Goal: Check status: Check status

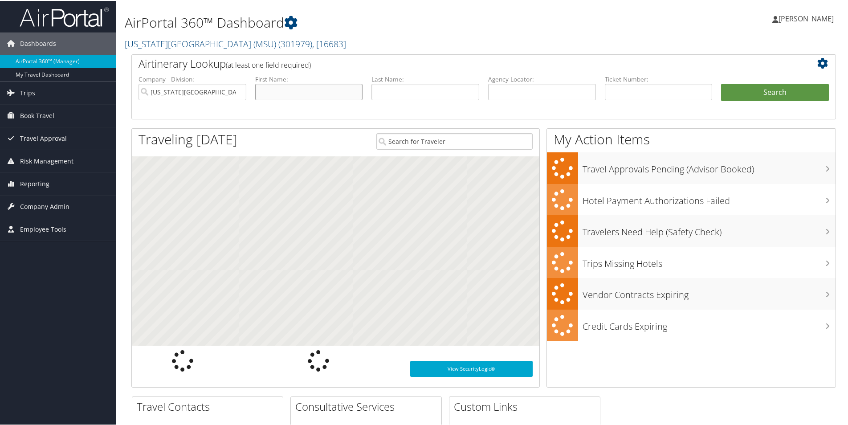
click at [301, 92] on input "text" at bounding box center [309, 91] width 108 height 16
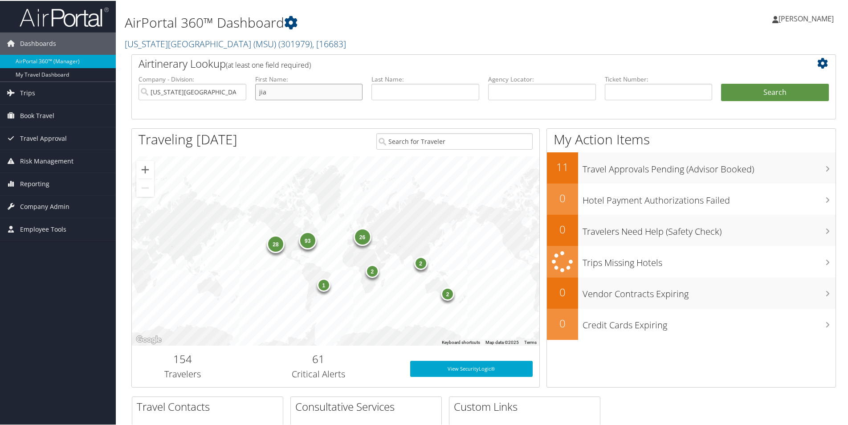
type input "jia"
type input "bin"
click at [744, 88] on button "Search" at bounding box center [775, 92] width 108 height 18
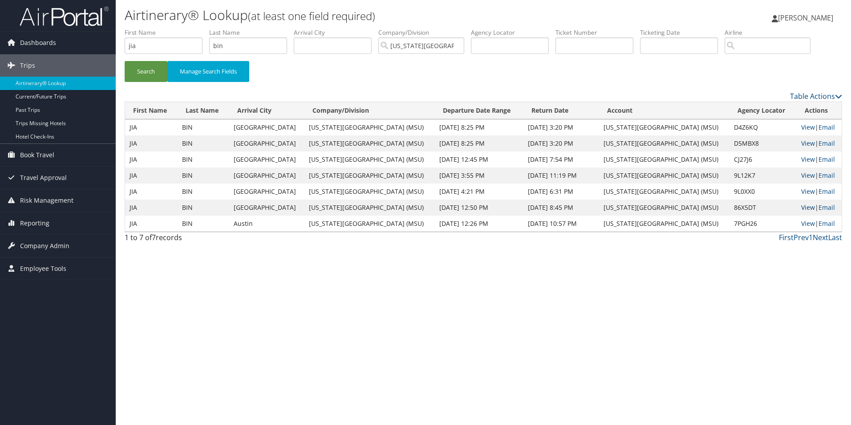
click at [804, 206] on link "View" at bounding box center [808, 207] width 14 height 8
click at [802, 130] on link "View" at bounding box center [808, 127] width 14 height 8
click at [801, 194] on link "View" at bounding box center [808, 191] width 14 height 8
click at [805, 226] on link "View" at bounding box center [808, 223] width 14 height 8
click at [802, 191] on link "View" at bounding box center [808, 191] width 14 height 8
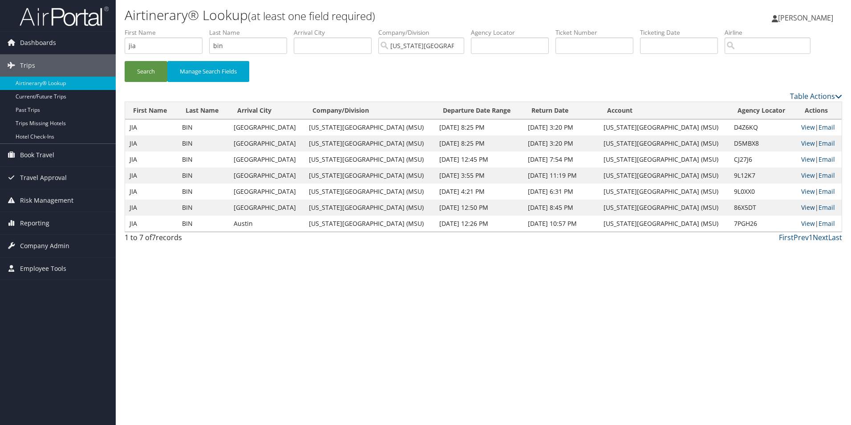
click at [804, 208] on link "View" at bounding box center [808, 207] width 14 height 8
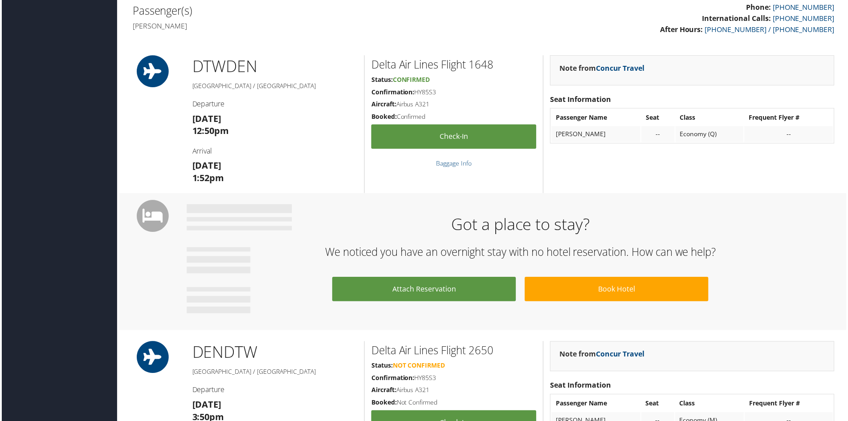
scroll to position [320, 0]
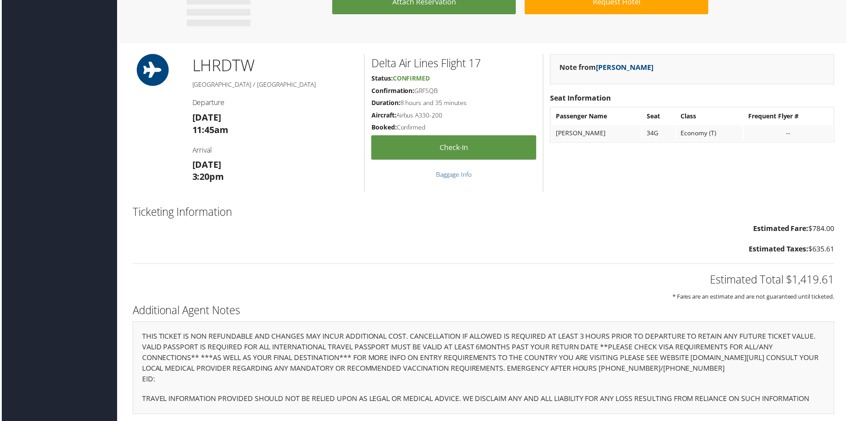
scroll to position [439, 0]
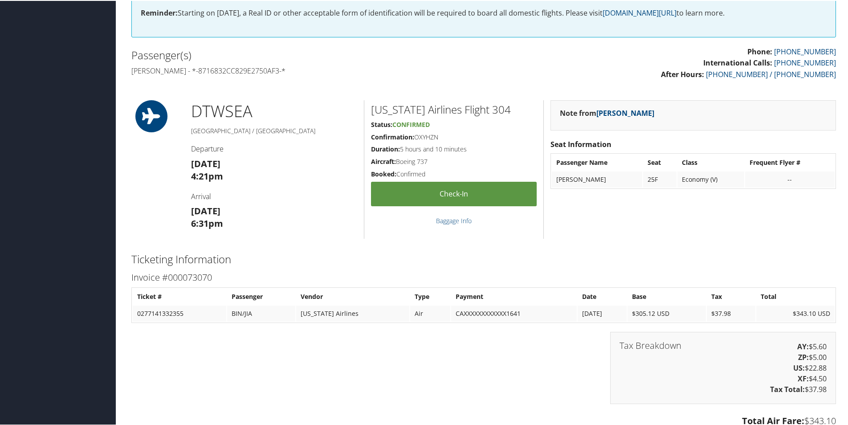
scroll to position [401, 0]
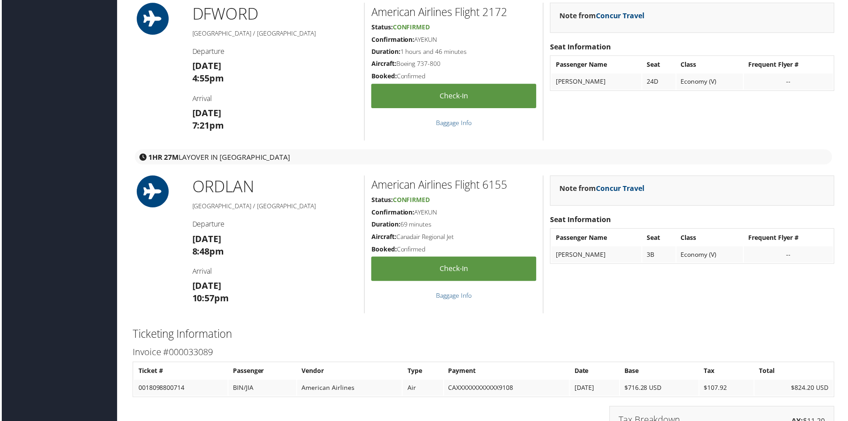
scroll to position [1336, 0]
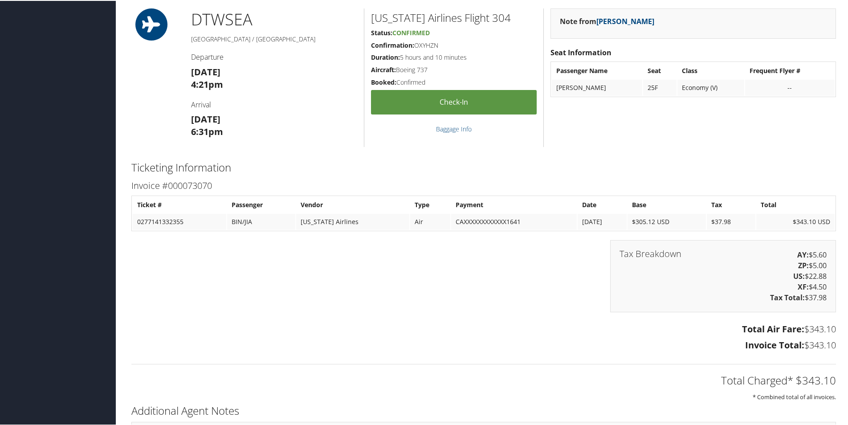
scroll to position [490, 0]
